Goal: Task Accomplishment & Management: Manage account settings

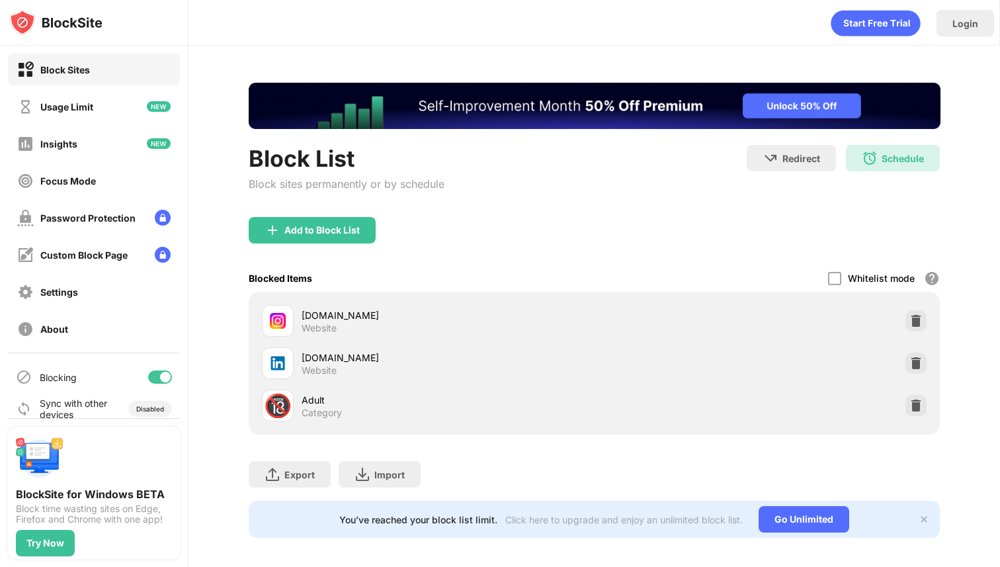
click at [152, 382] on div at bounding box center [160, 376] width 24 height 13
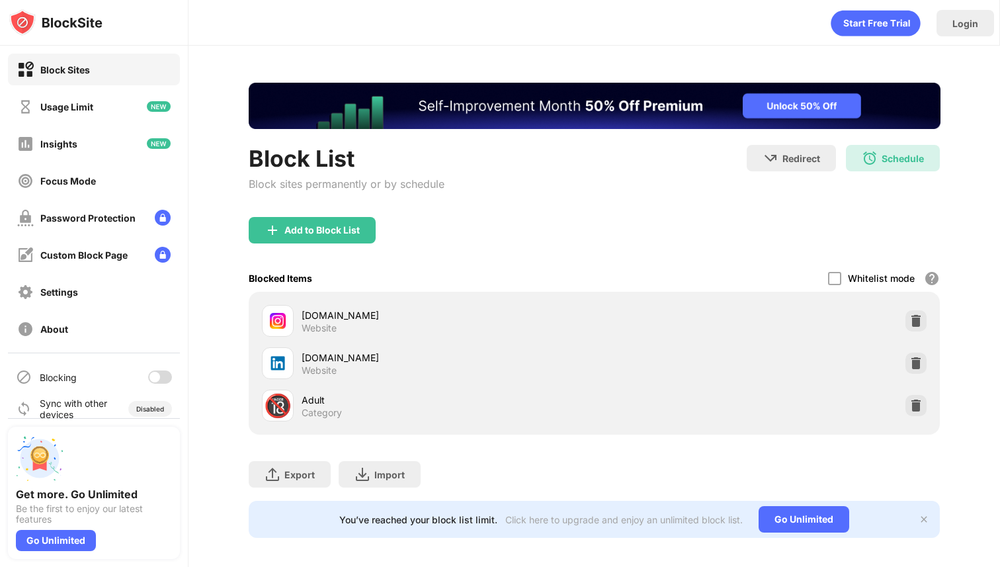
click at [171, 377] on div at bounding box center [160, 376] width 24 height 13
